Goal: Navigation & Orientation: Find specific page/section

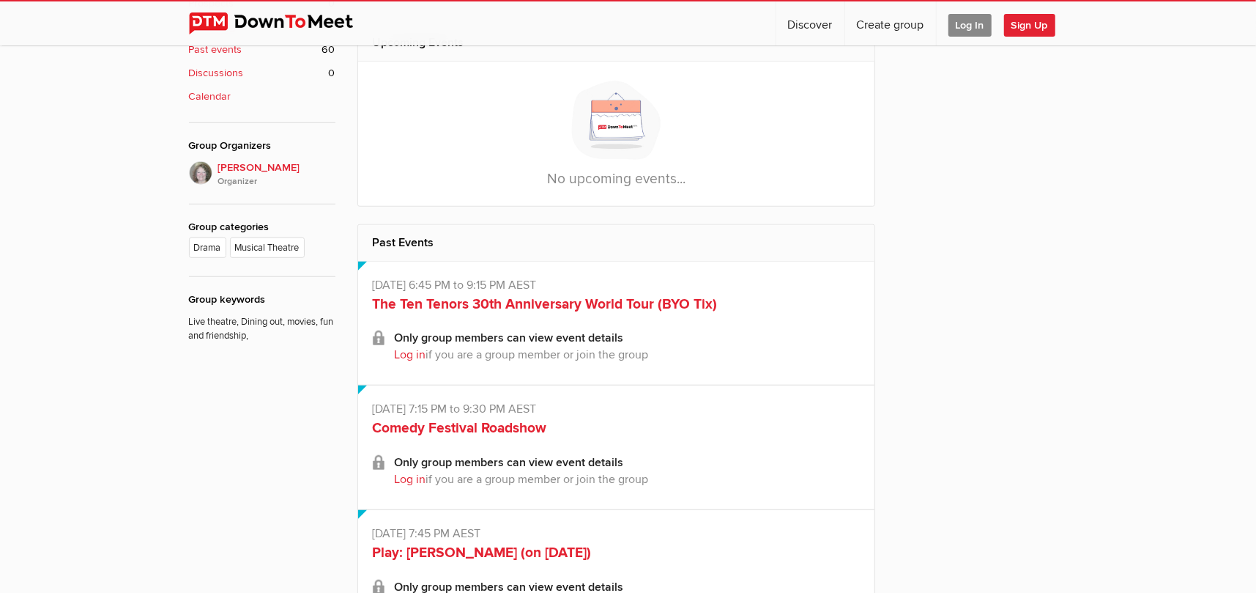
scroll to position [293, 0]
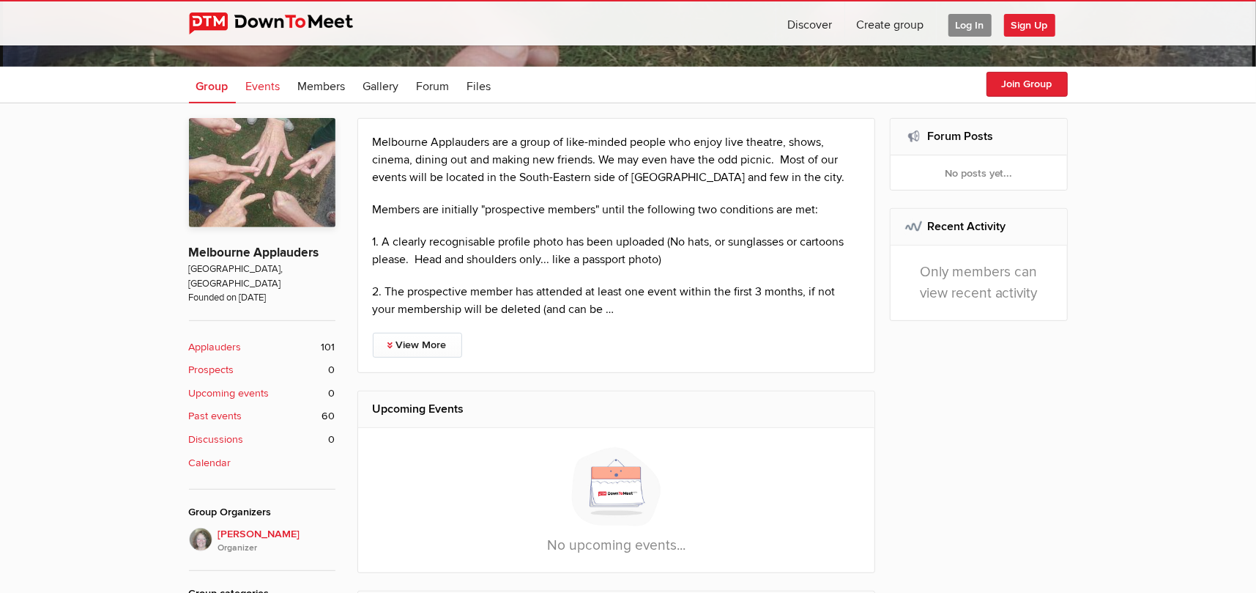
click at [265, 84] on span "Events" at bounding box center [263, 86] width 34 height 15
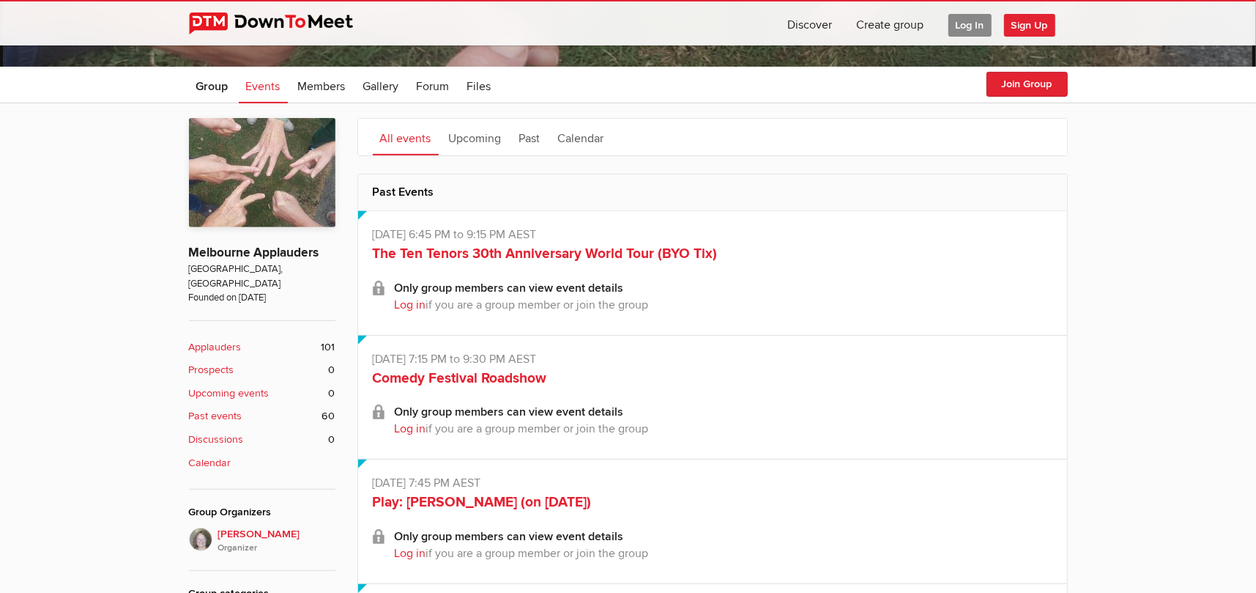
click at [242, 385] on b "Upcoming events" at bounding box center [229, 393] width 81 height 16
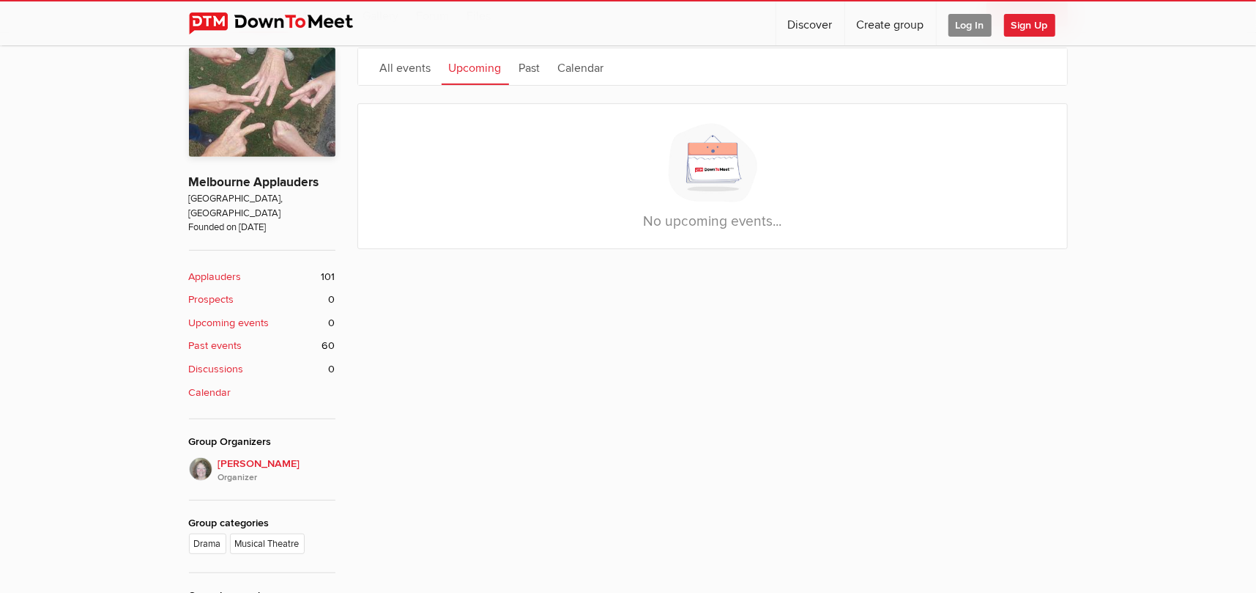
scroll to position [366, 0]
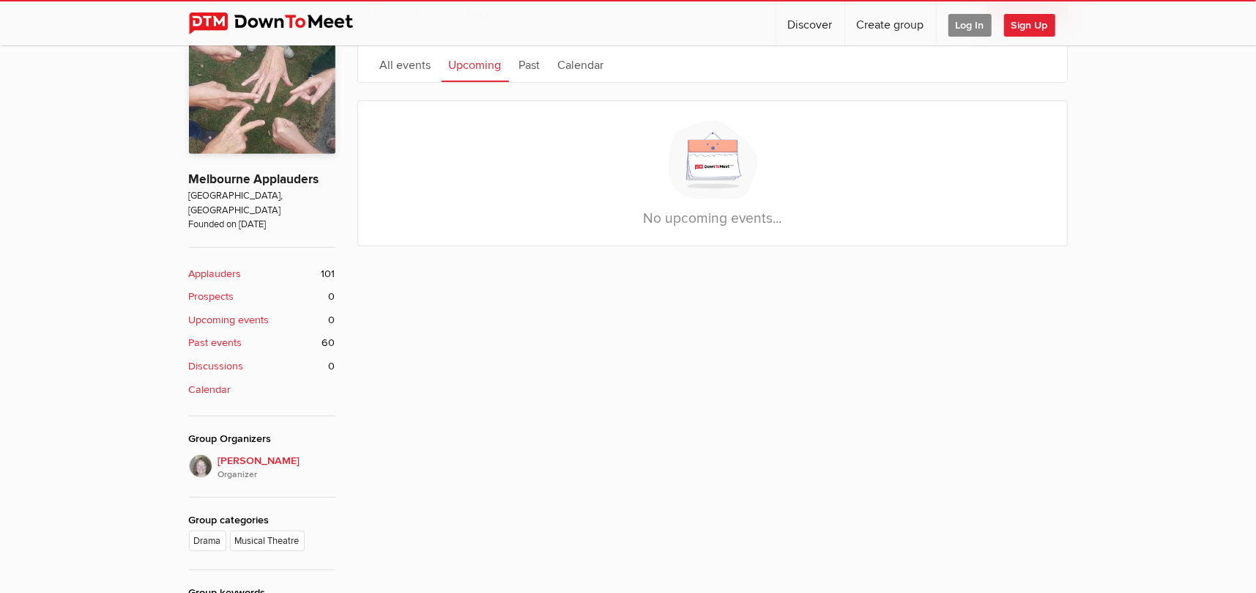
click at [223, 335] on b "Past events" at bounding box center [215, 343] width 53 height 16
